Goal: Task Accomplishment & Management: Complete application form

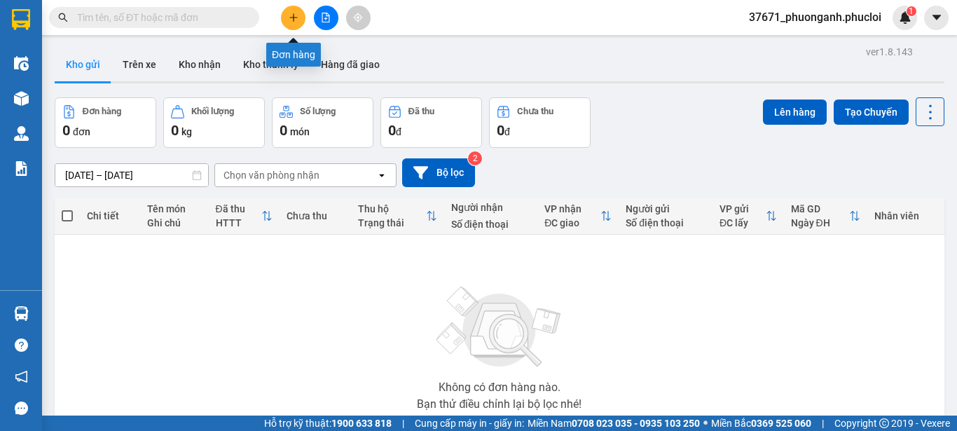
click at [298, 21] on icon "plus" at bounding box center [294, 18] width 10 height 10
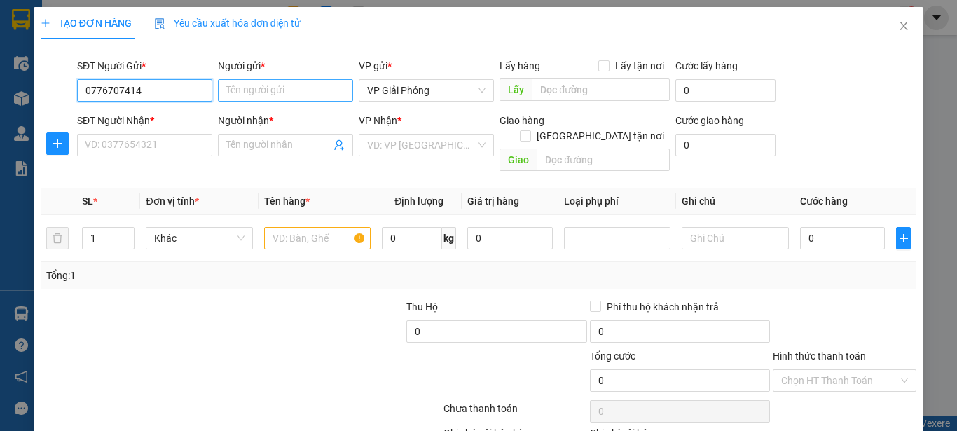
type input "0776707414"
click at [313, 86] on input "Người gửi *" at bounding box center [285, 90] width 135 height 22
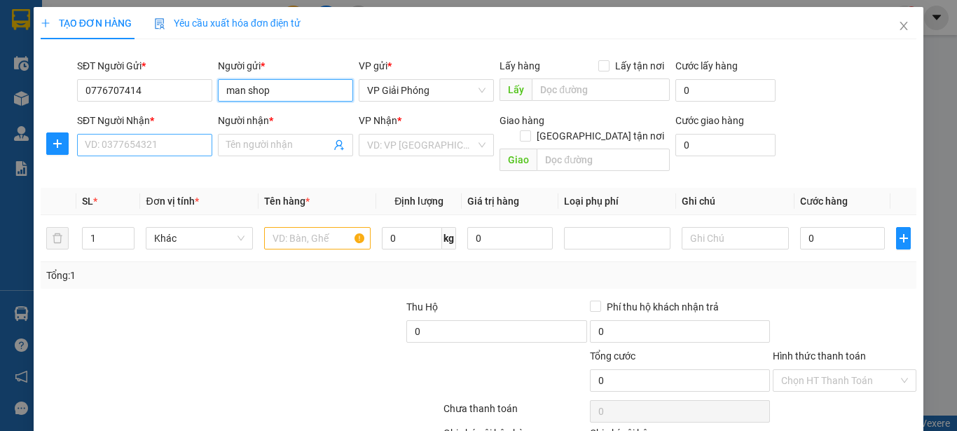
type input "man shop"
click at [200, 144] on input "SĐT Người Nhận *" at bounding box center [144, 145] width 135 height 22
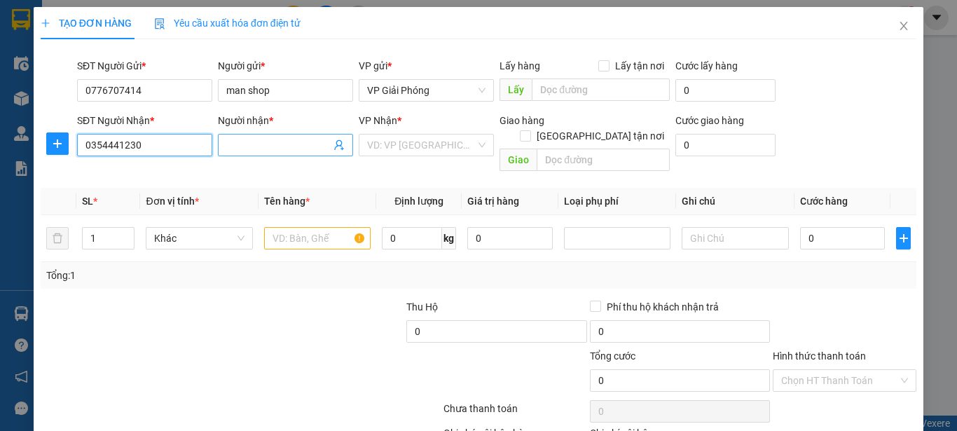
type input "0354441230"
click at [276, 134] on span at bounding box center [285, 145] width 135 height 22
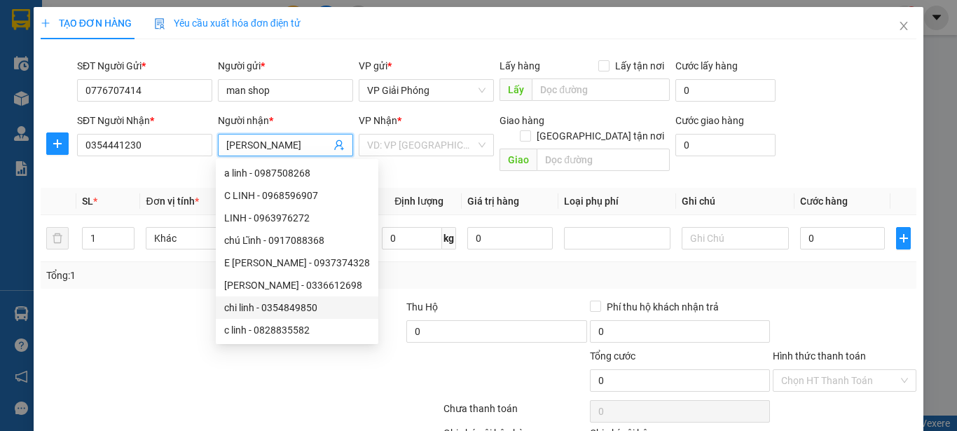
type input "[PERSON_NAME]"
click at [73, 348] on div at bounding box center [167, 372] width 257 height 49
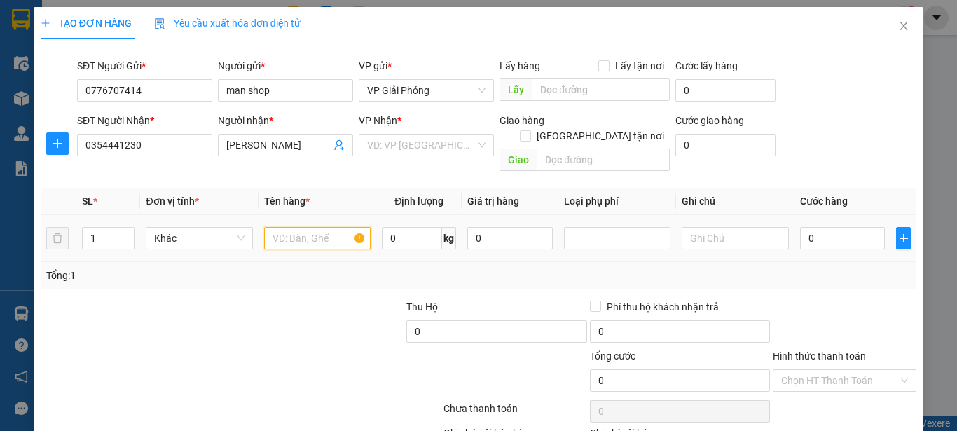
click at [311, 227] on input "text" at bounding box center [317, 238] width 107 height 22
type input "a"
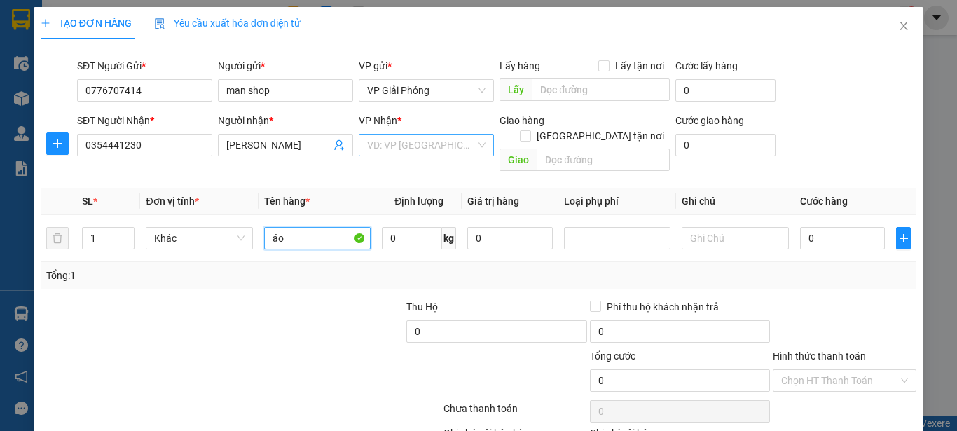
type input "áo"
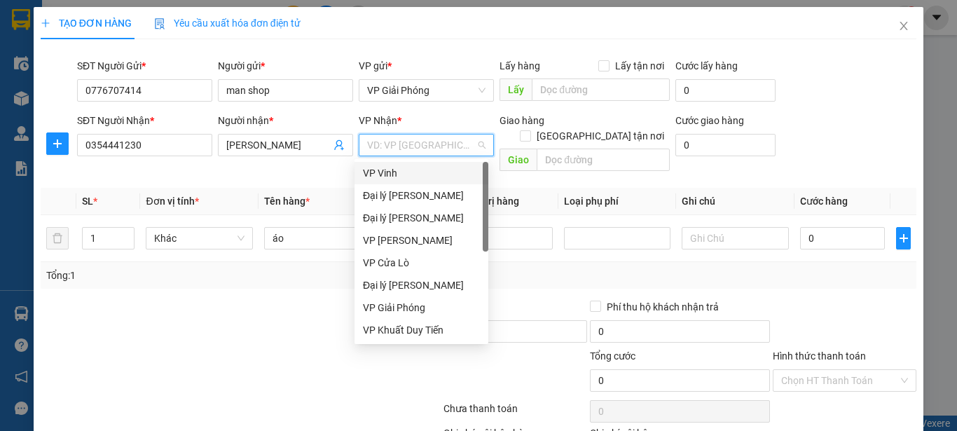
click at [458, 144] on input "search" at bounding box center [421, 145] width 109 height 21
click at [386, 172] on div "VP Vinh" at bounding box center [421, 172] width 117 height 15
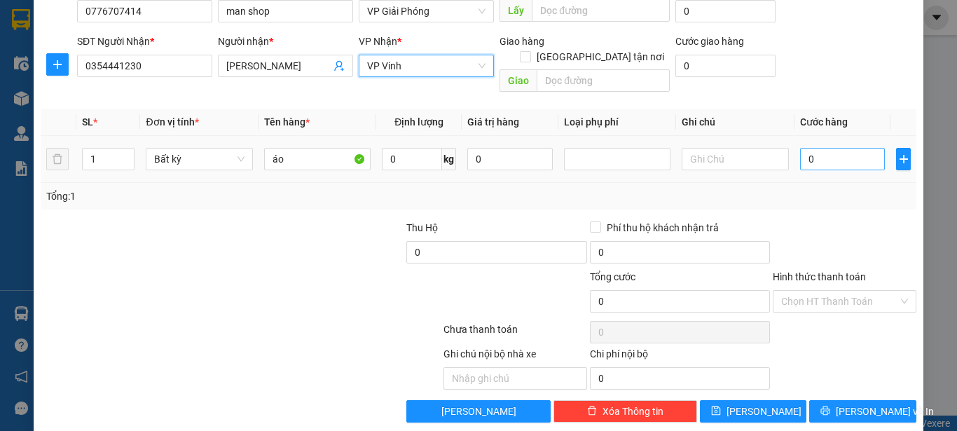
scroll to position [83, 0]
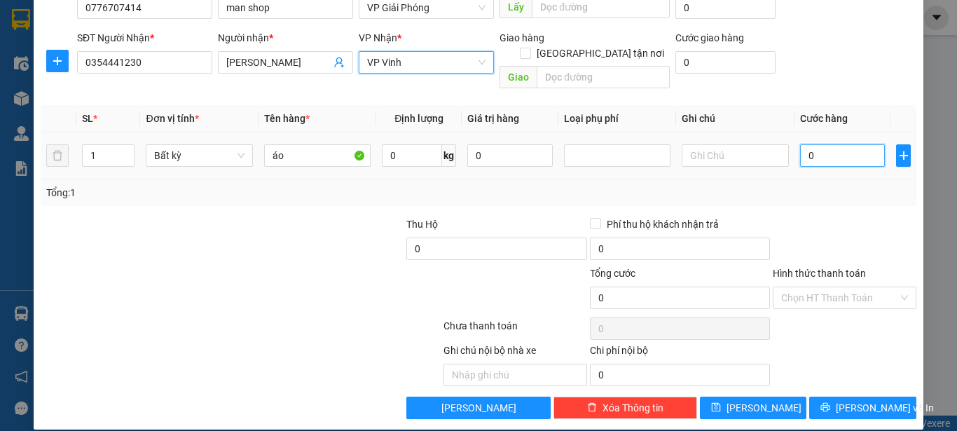
click at [820, 144] on input "0" at bounding box center [843, 155] width 86 height 22
type input "3"
type input "30"
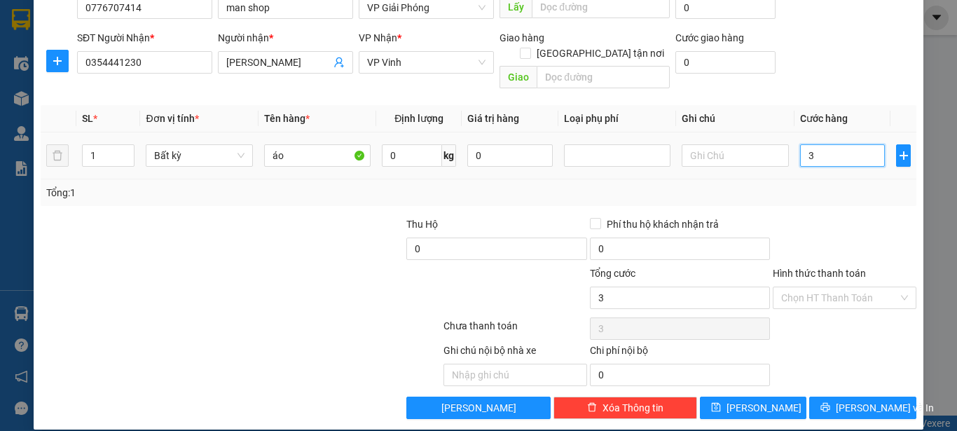
type input "30"
type input "300"
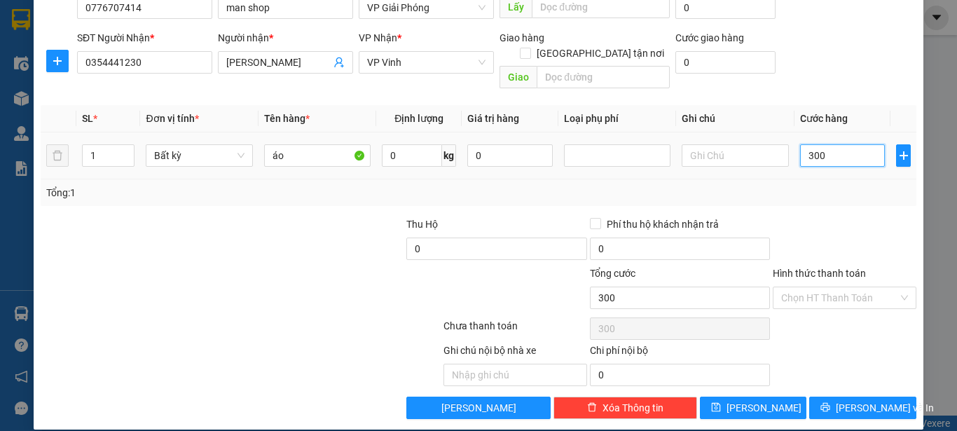
type input "3.000"
type input "30.000"
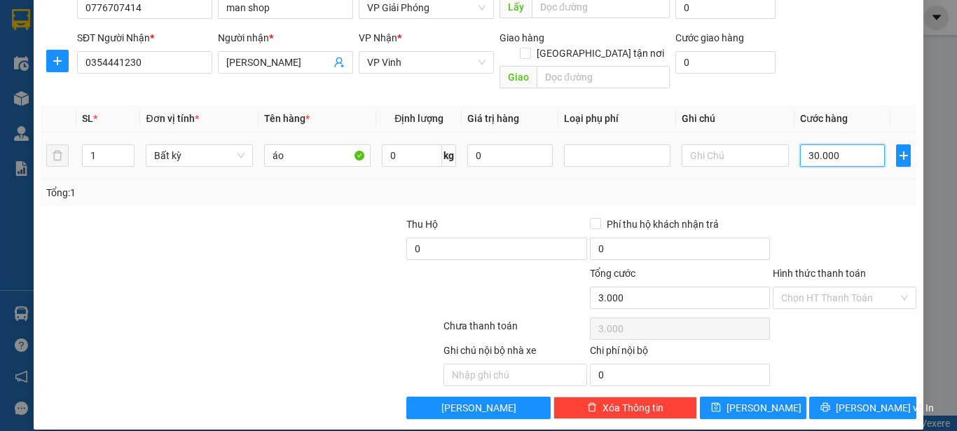
type input "30.000"
click at [831, 403] on icon "printer" at bounding box center [826, 407] width 9 height 9
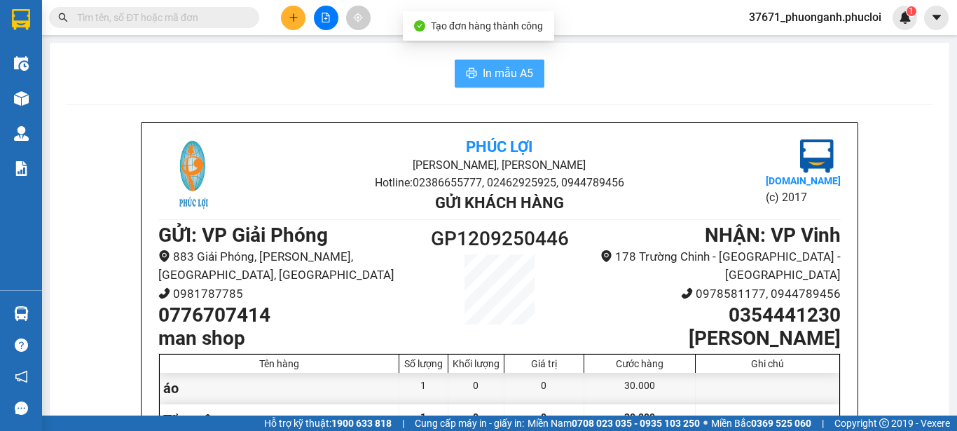
click at [486, 72] on span "In mẫu A5" at bounding box center [508, 73] width 50 height 18
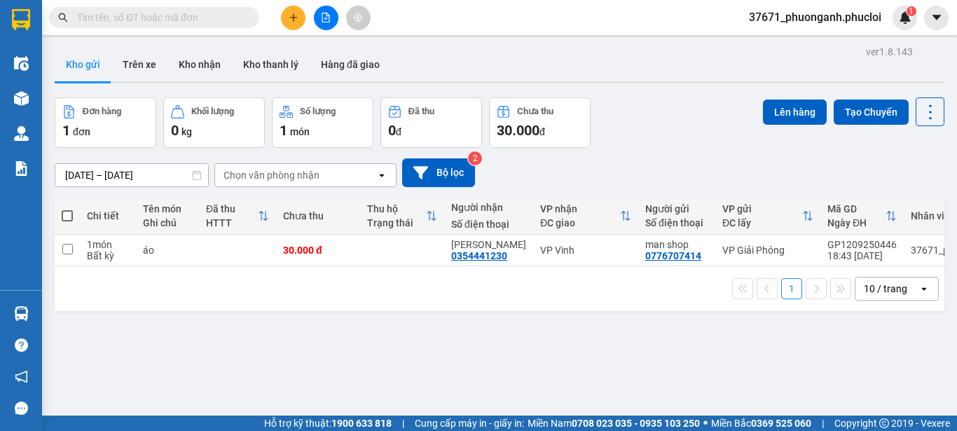
click at [71, 217] on span at bounding box center [67, 215] width 11 height 11
click at [67, 209] on input "checkbox" at bounding box center [67, 209] width 0 height 0
checkbox input "true"
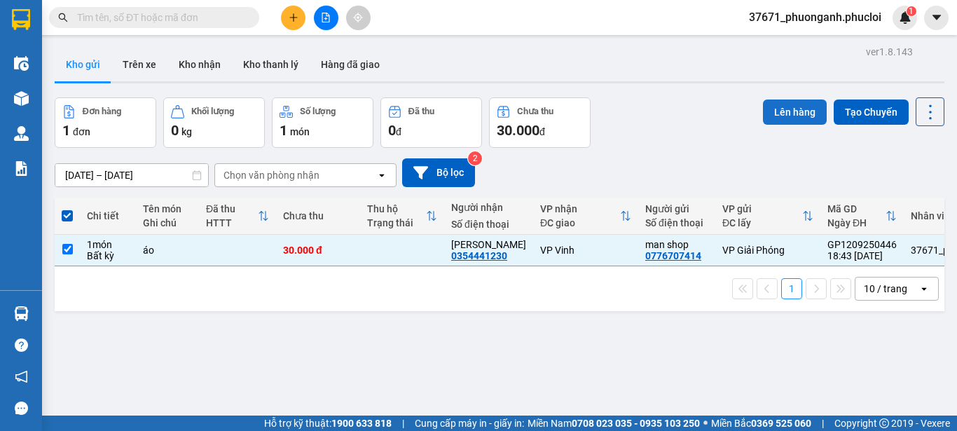
click at [777, 108] on button "Lên hàng" at bounding box center [795, 112] width 64 height 25
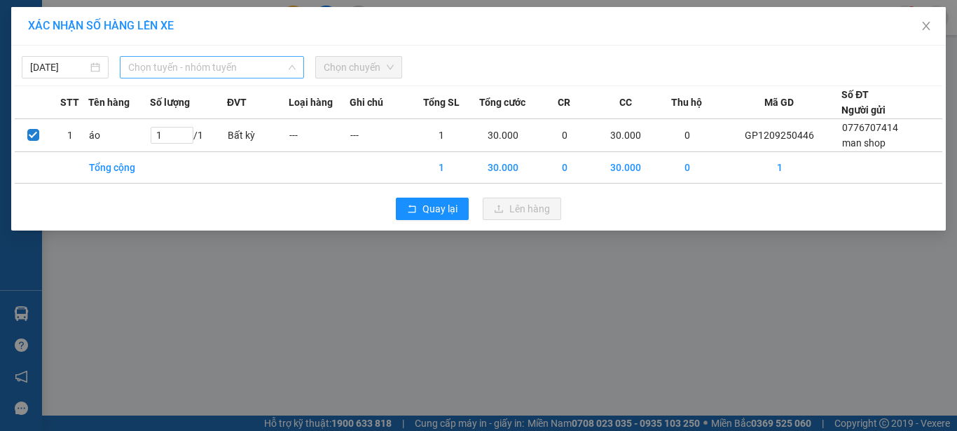
click at [191, 63] on span "Chọn tuyến - nhóm tuyến" at bounding box center [212, 67] width 168 height 21
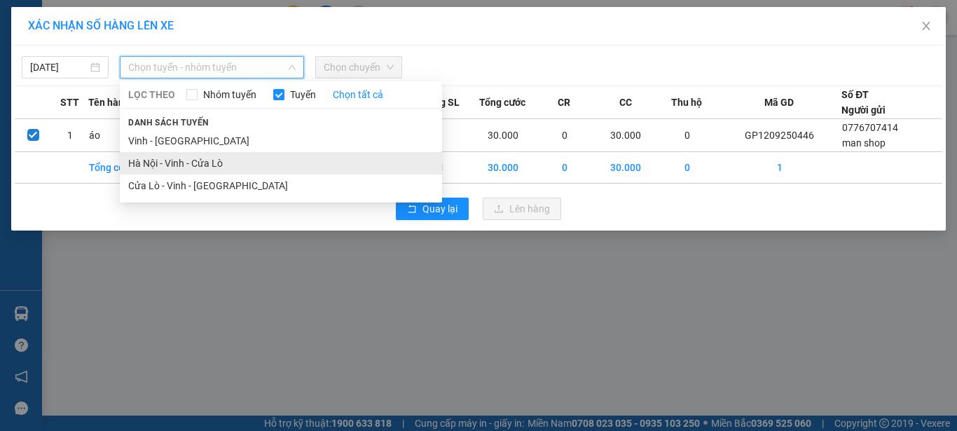
click at [186, 161] on li "Hà Nội - Vinh - Cửa Lò" at bounding box center [281, 163] width 322 height 22
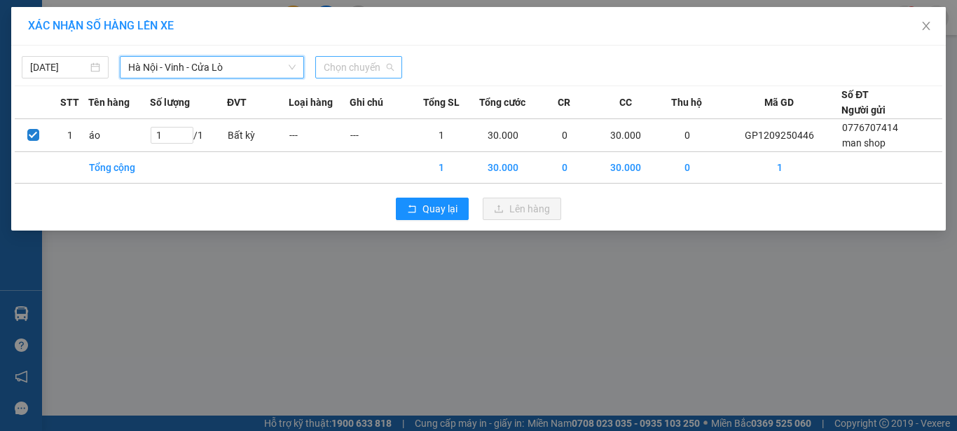
click at [332, 66] on span "Chọn chuyến" at bounding box center [359, 67] width 70 height 21
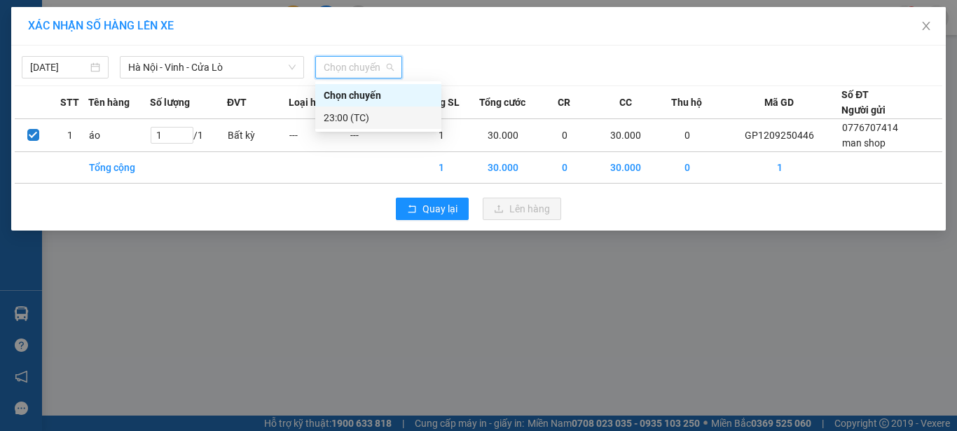
click at [339, 118] on div "23:00 (TC)" at bounding box center [378, 117] width 109 height 15
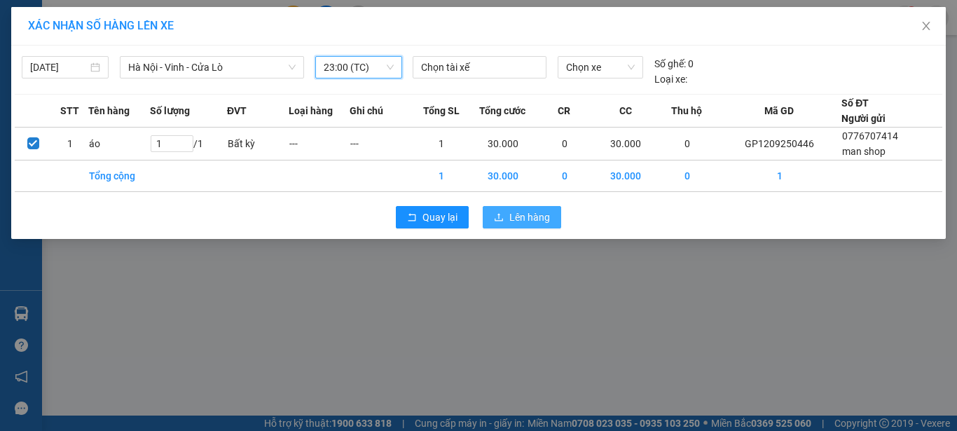
click at [514, 217] on span "Lên hàng" at bounding box center [530, 217] width 41 height 15
